Goal: Find specific page/section: Find specific page/section

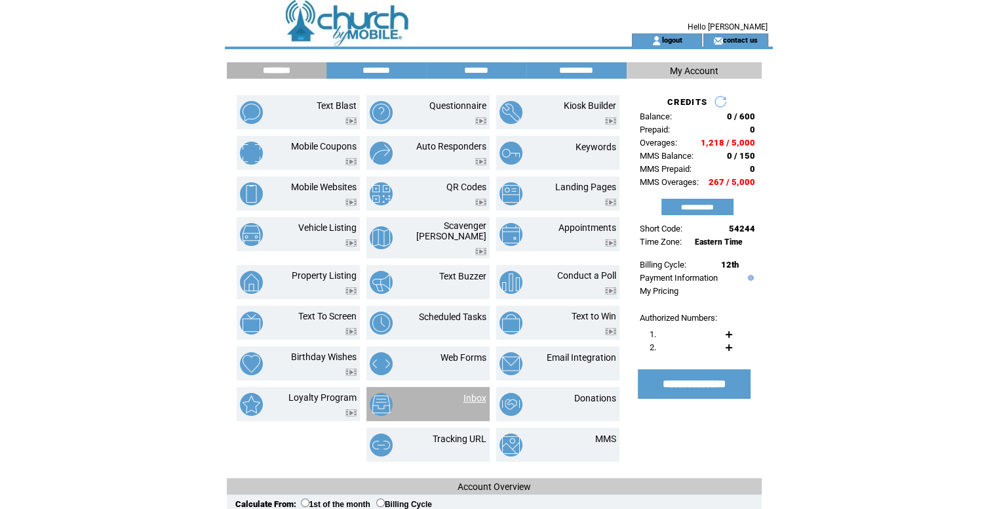
click at [474, 393] on link "Inbox" at bounding box center [474, 398] width 23 height 10
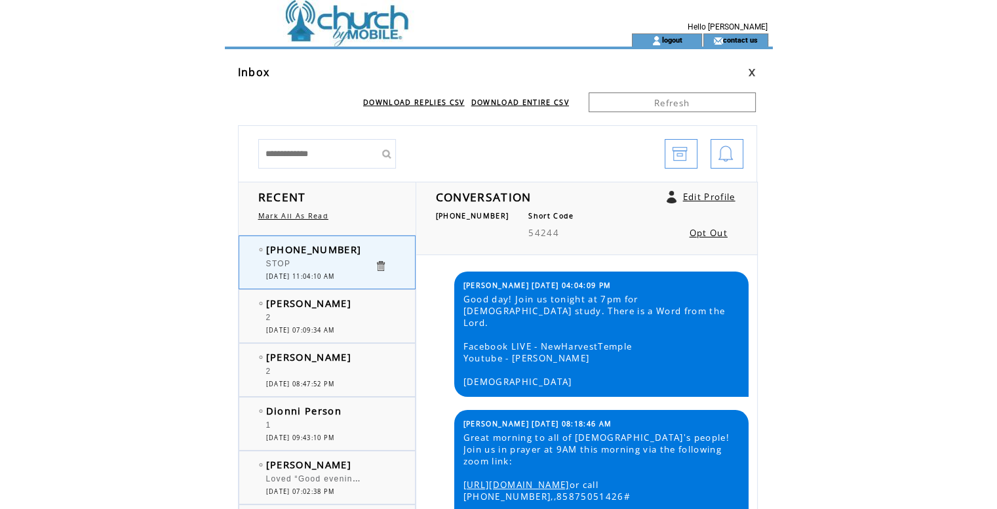
scroll to position [1632, 0]
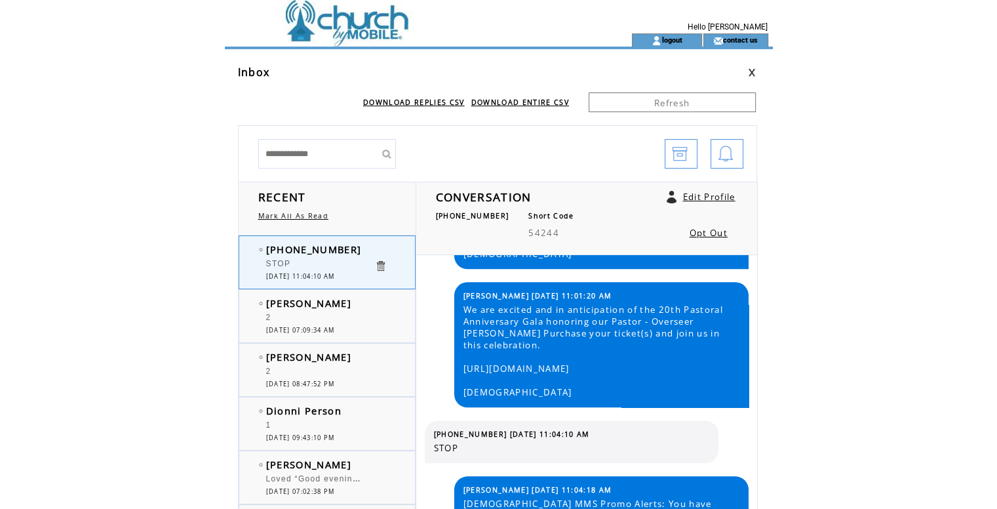
click at [341, 42] on td at bounding box center [405, 39] width 360 height 13
